Goal: Information Seeking & Learning: Learn about a topic

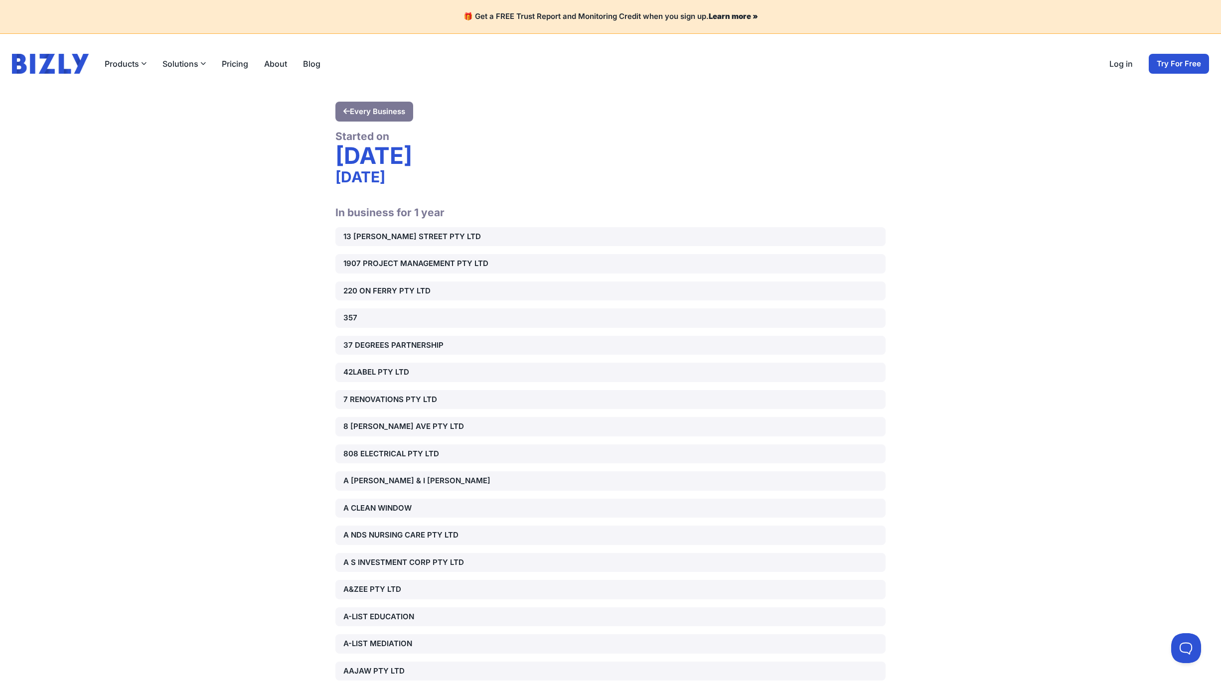
scroll to position [15691, 0]
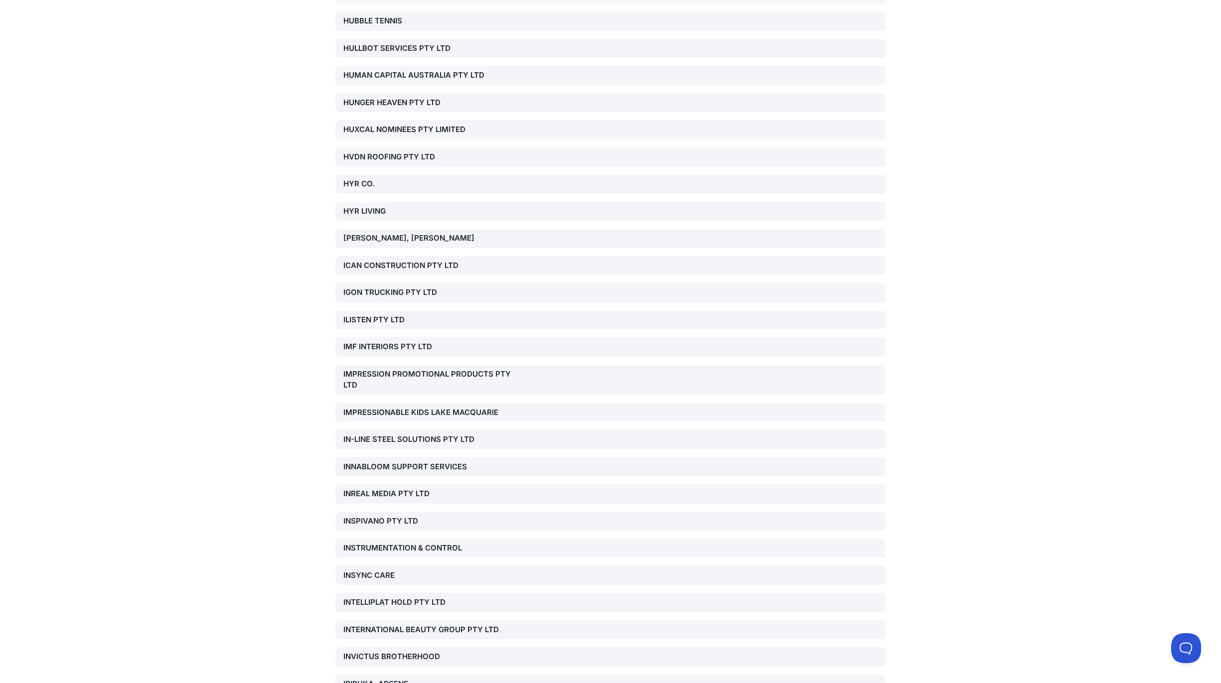
click at [357, 516] on div "INSPIVANO PTY LTD" at bounding box center [430, 521] width 175 height 11
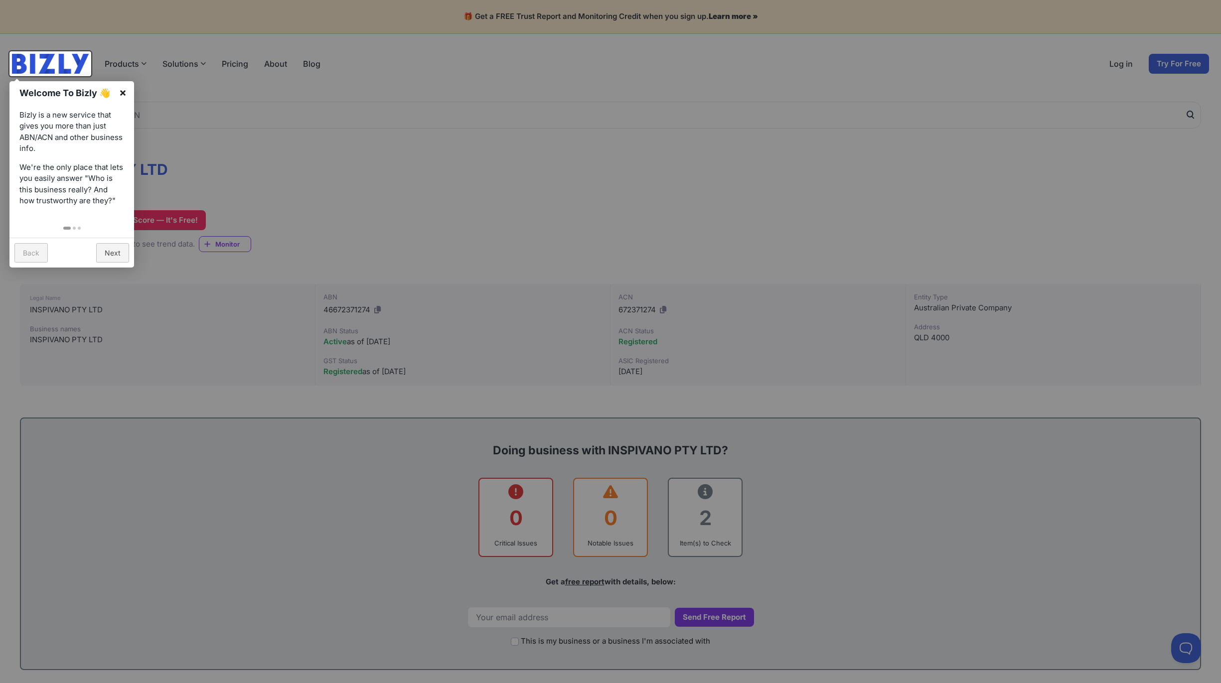
click at [123, 90] on link "×" at bounding box center [123, 92] width 22 height 22
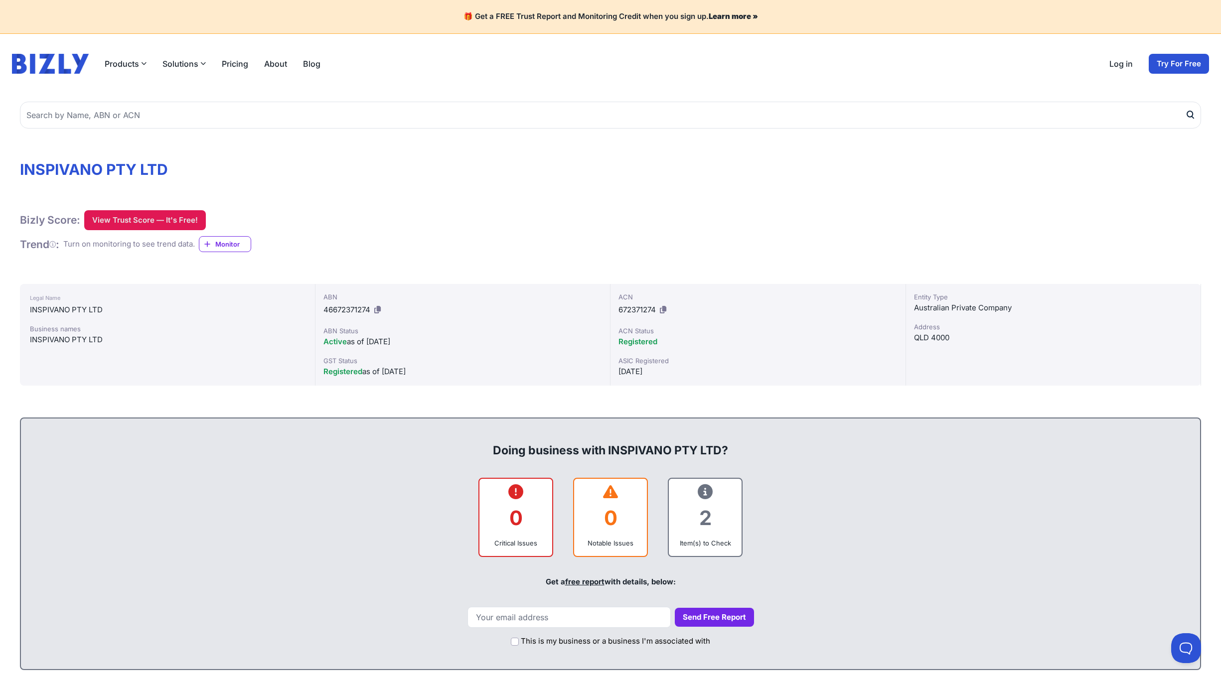
click at [132, 220] on button "View Trust Score — It's Free!" at bounding box center [145, 220] width 122 height 20
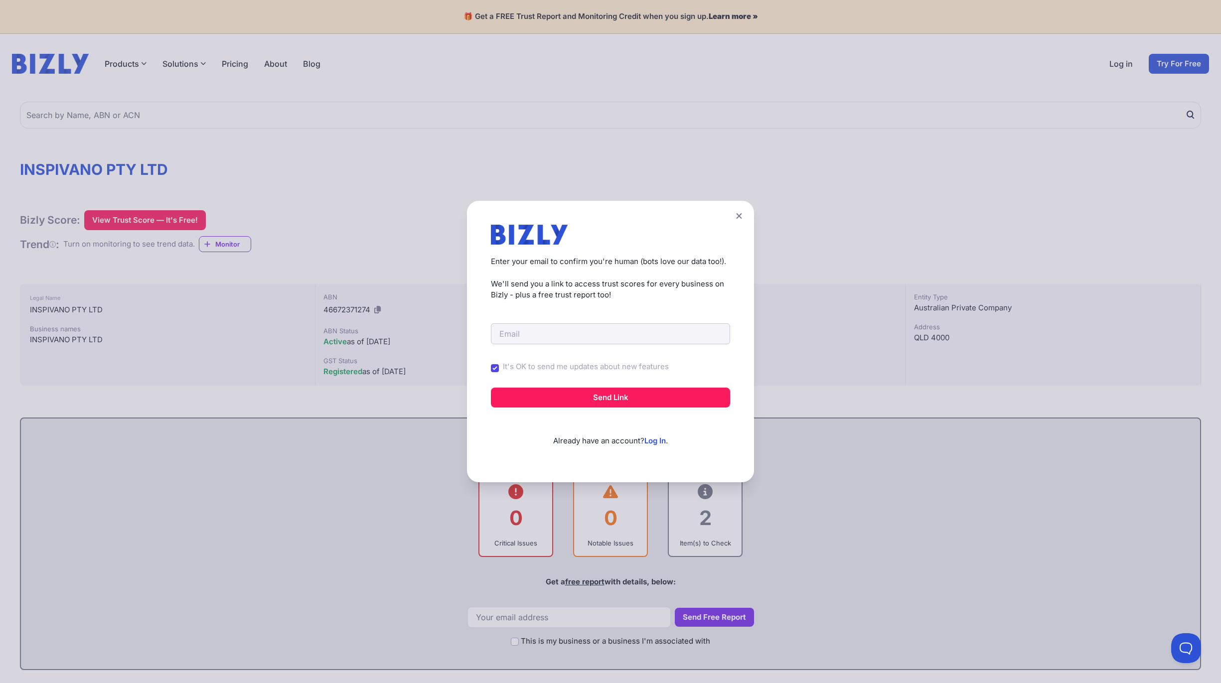
click at [741, 213] on icon at bounding box center [739, 216] width 6 height 6
